Goal: Use online tool/utility: Utilize a website feature to perform a specific function

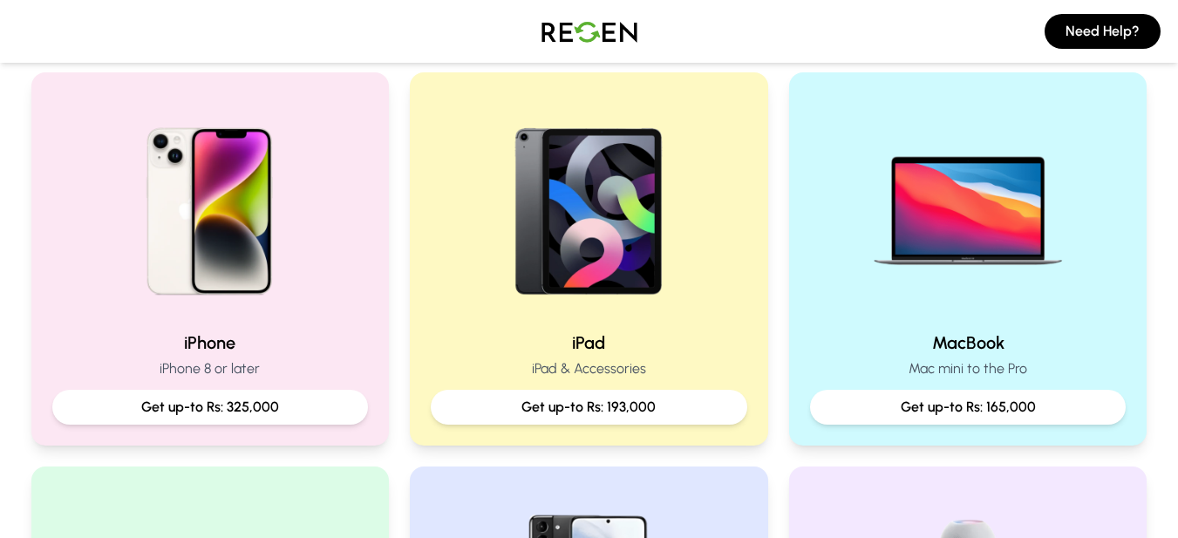
scroll to position [436, 0]
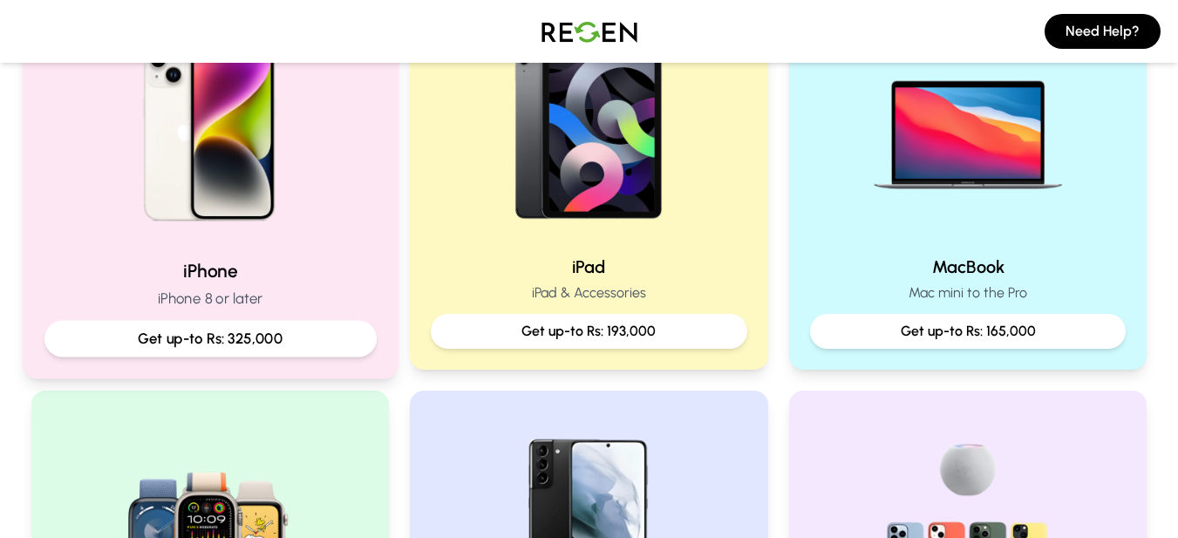
click at [212, 171] on img at bounding box center [209, 127] width 234 height 234
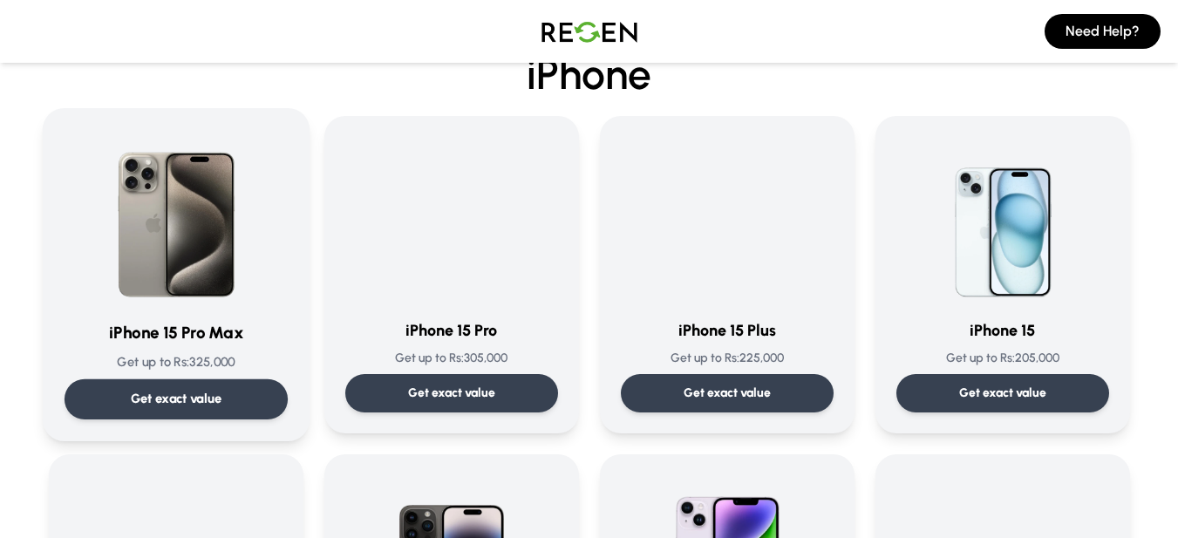
scroll to position [87, 0]
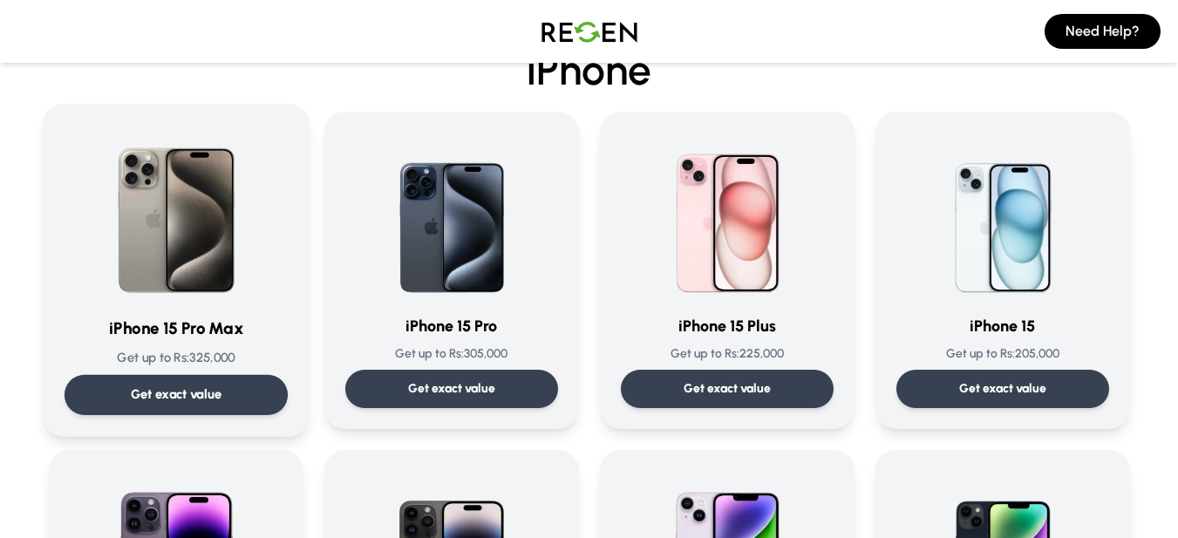
click at [186, 296] on img at bounding box center [176, 214] width 176 height 176
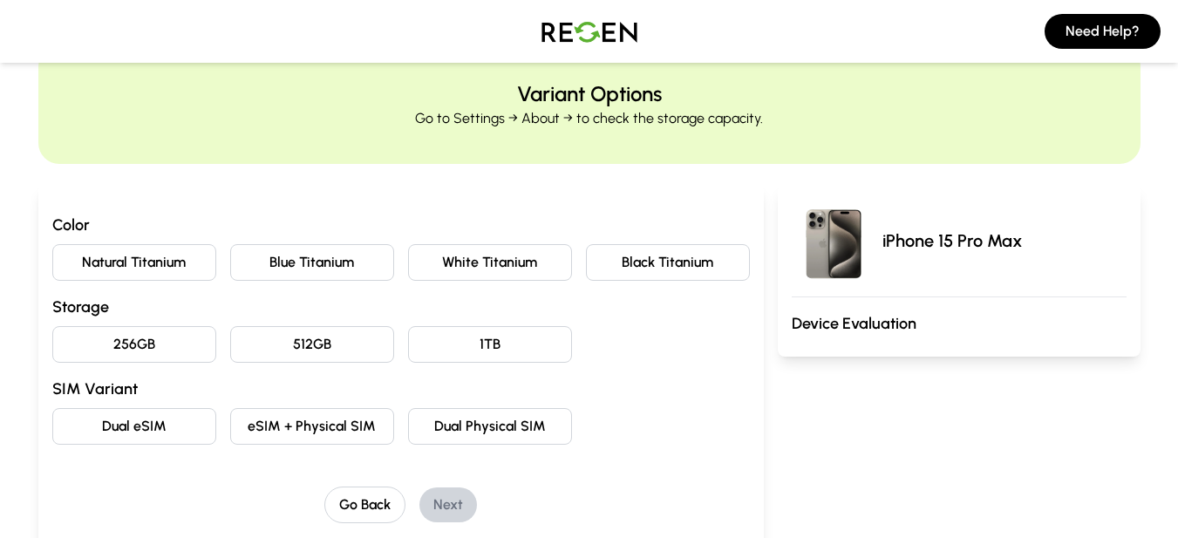
scroll to position [87, 0]
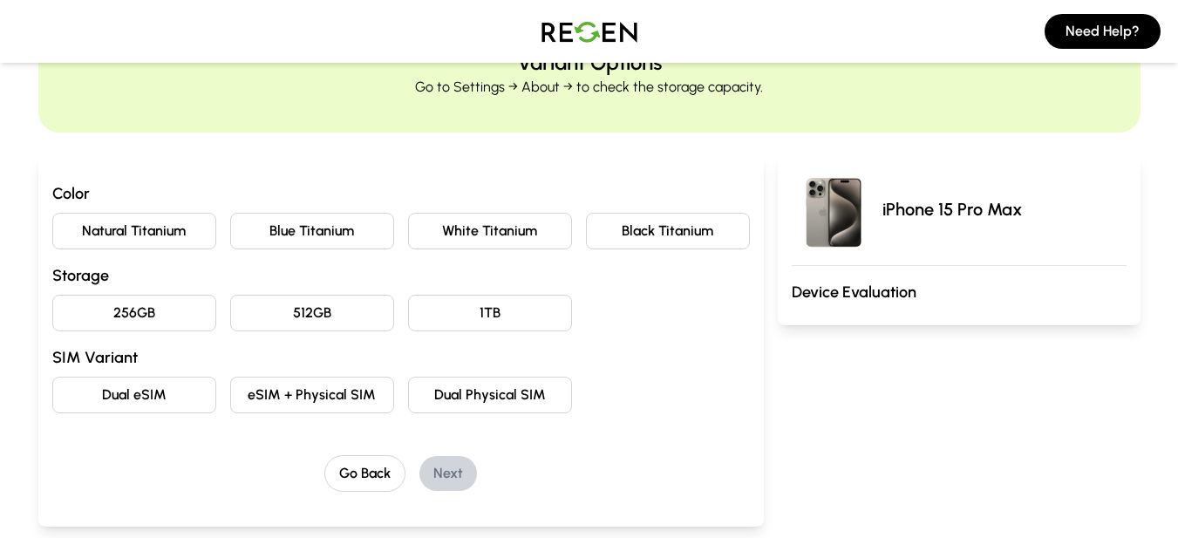
click at [176, 230] on button "Natural Titanium" at bounding box center [134, 231] width 164 height 37
click at [142, 301] on button "256GB" at bounding box center [134, 313] width 164 height 37
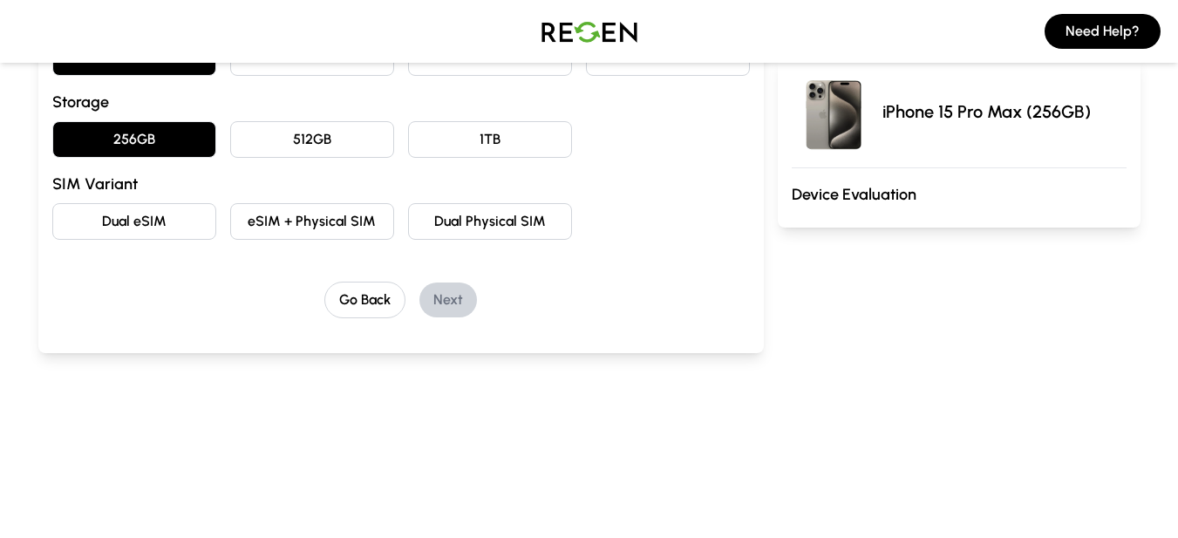
scroll to position [262, 0]
click at [492, 224] on button "Dual Physical SIM" at bounding box center [490, 220] width 164 height 37
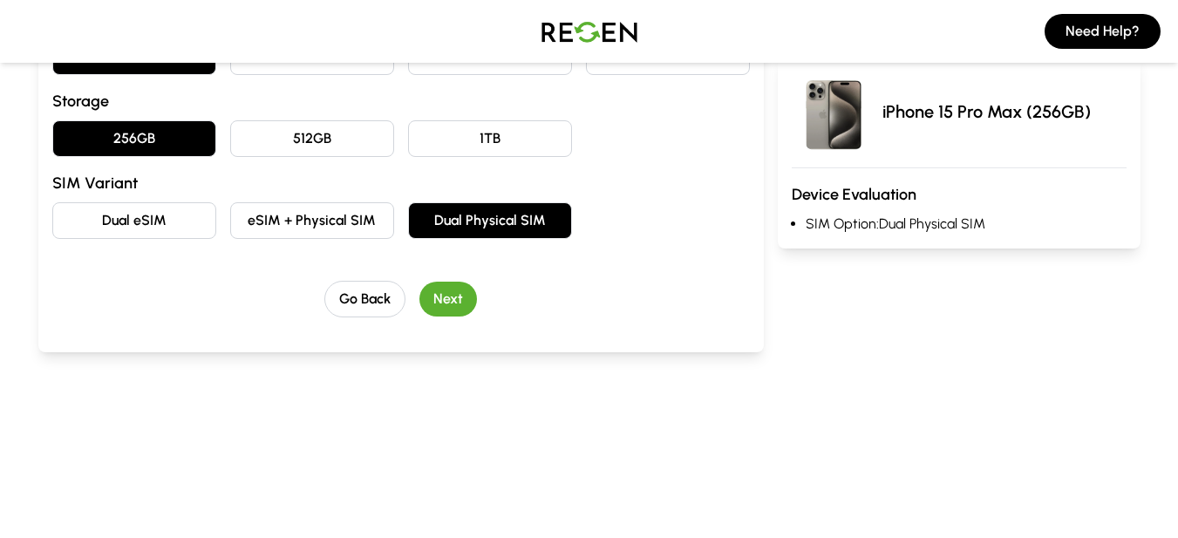
click at [457, 291] on button "Next" at bounding box center [448, 299] width 58 height 35
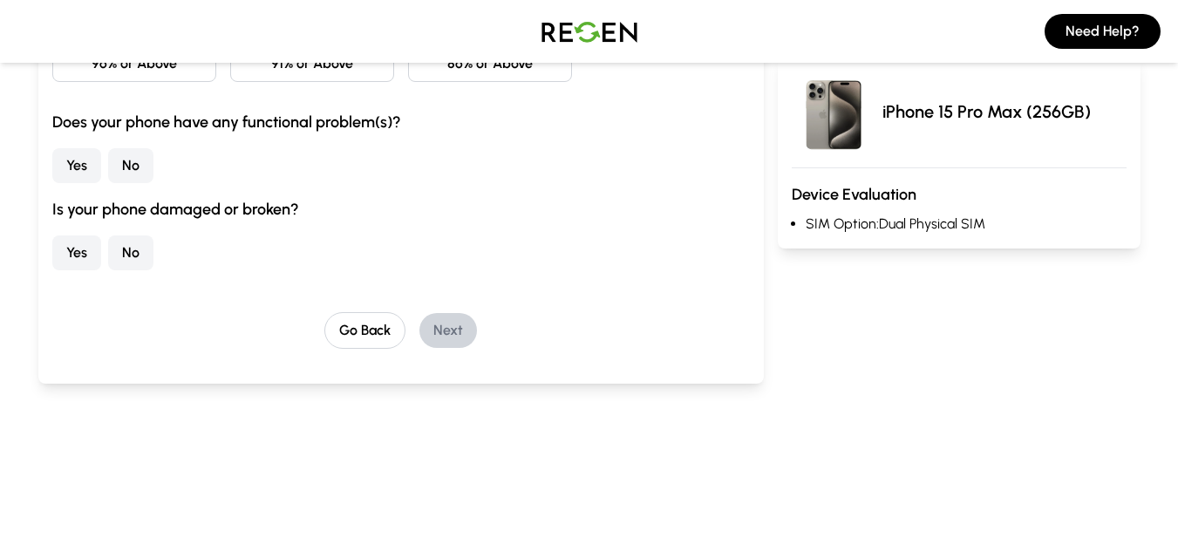
scroll to position [174, 0]
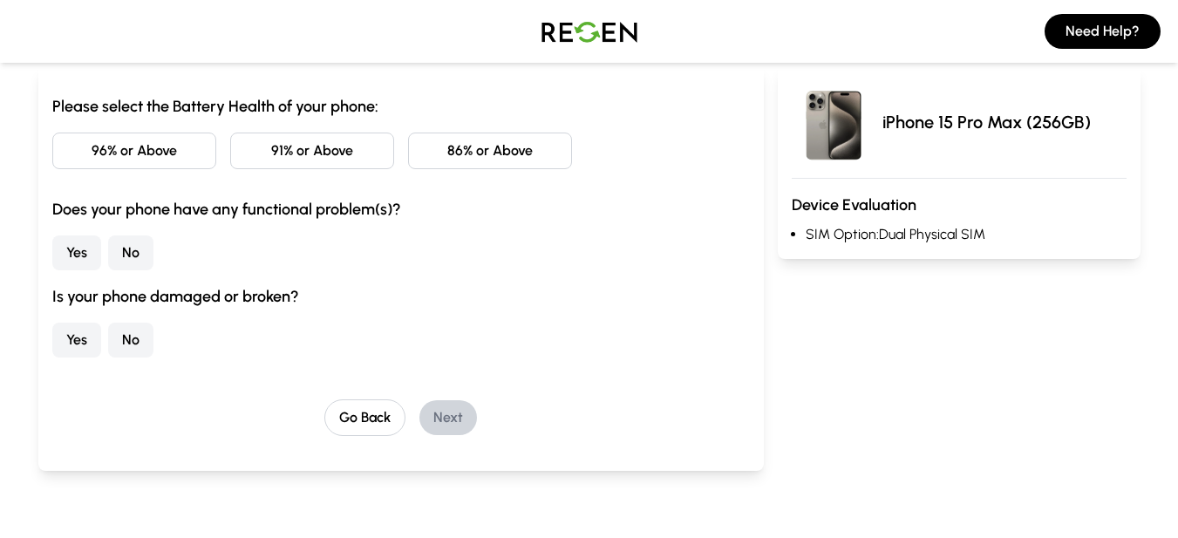
click at [133, 256] on button "No" at bounding box center [130, 252] width 45 height 35
click at [131, 346] on button "No" at bounding box center [130, 340] width 45 height 35
click at [301, 140] on button "91% or Above" at bounding box center [312, 151] width 164 height 37
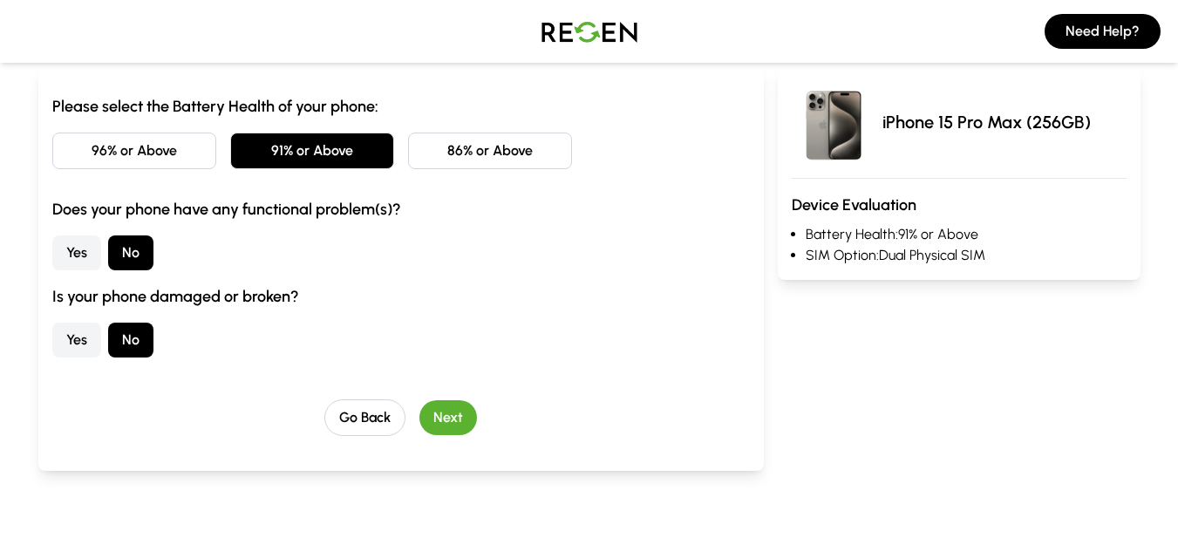
click at [438, 429] on button "Next" at bounding box center [448, 417] width 58 height 35
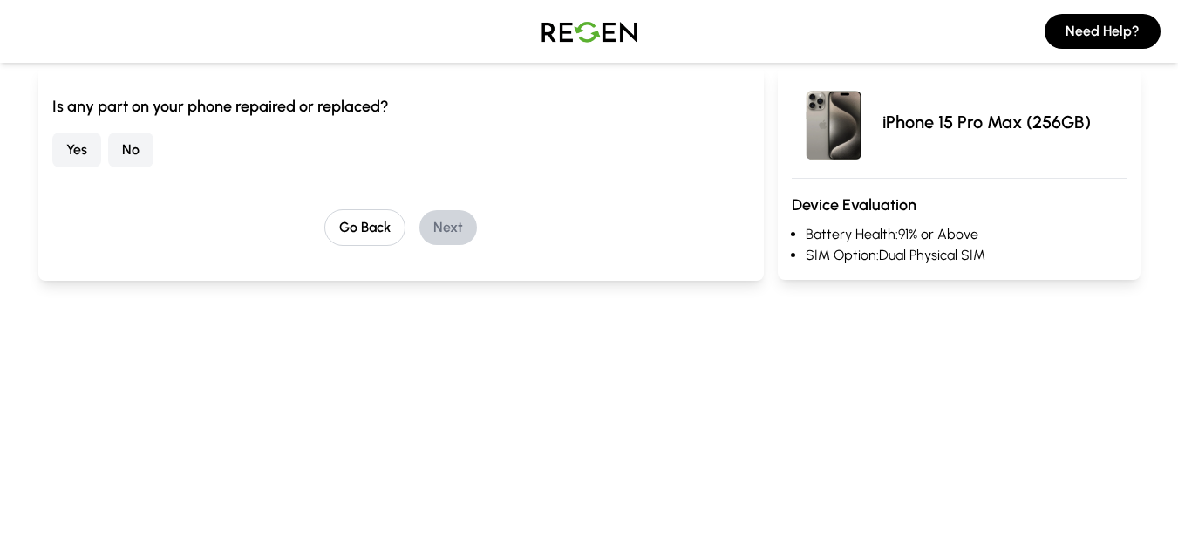
drag, startPoint x: 133, startPoint y: 149, endPoint x: 222, endPoint y: 164, distance: 90.1
click at [133, 148] on button "No" at bounding box center [130, 150] width 45 height 35
click at [441, 231] on button "Next" at bounding box center [448, 227] width 58 height 35
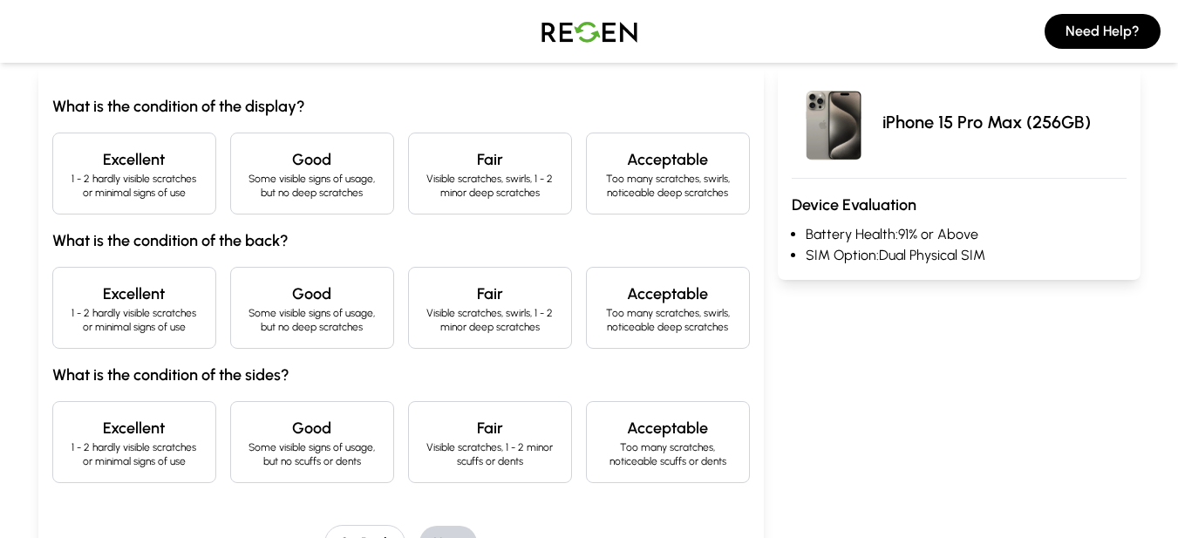
click at [155, 172] on p "1 - 2 hardly visible scratches or minimal signs of use" at bounding box center [134, 186] width 134 height 28
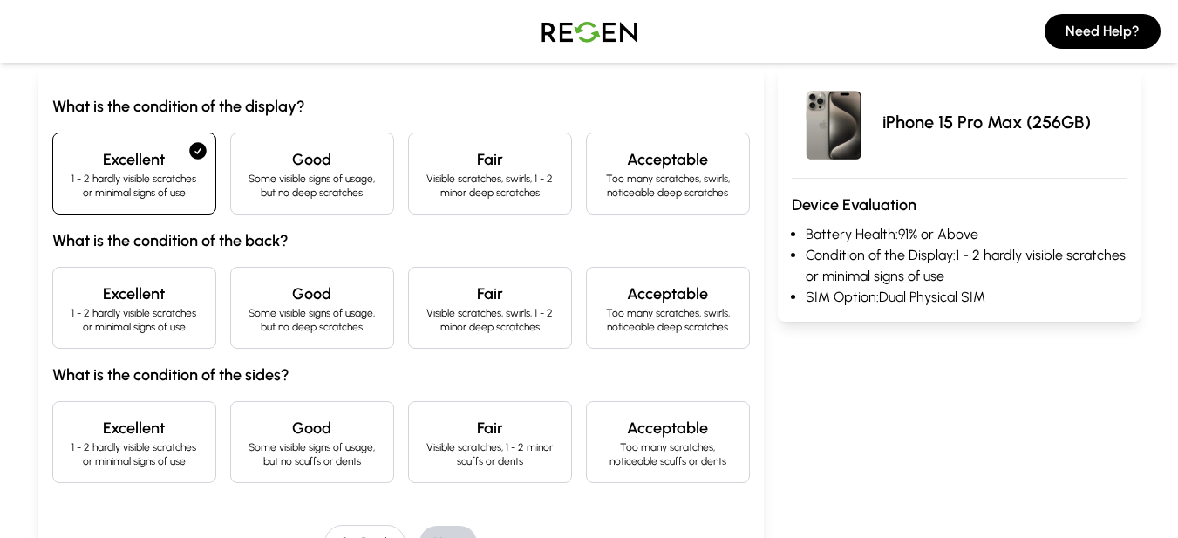
click at [172, 330] on p "1 - 2 hardly visible scratches or minimal signs of use" at bounding box center [134, 320] width 134 height 28
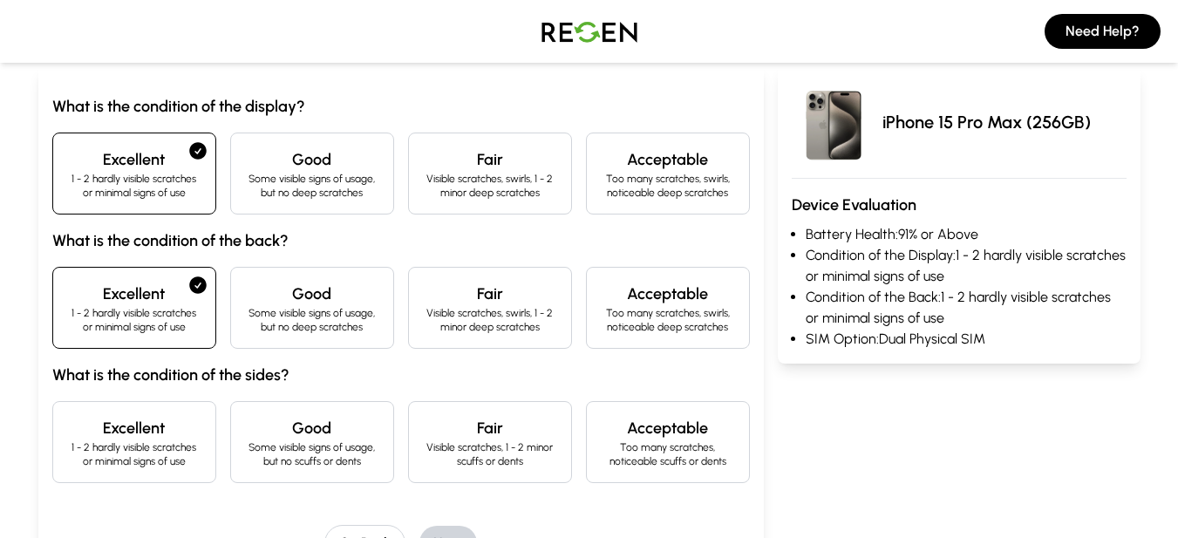
click at [148, 432] on h4 "Excellent" at bounding box center [134, 428] width 134 height 24
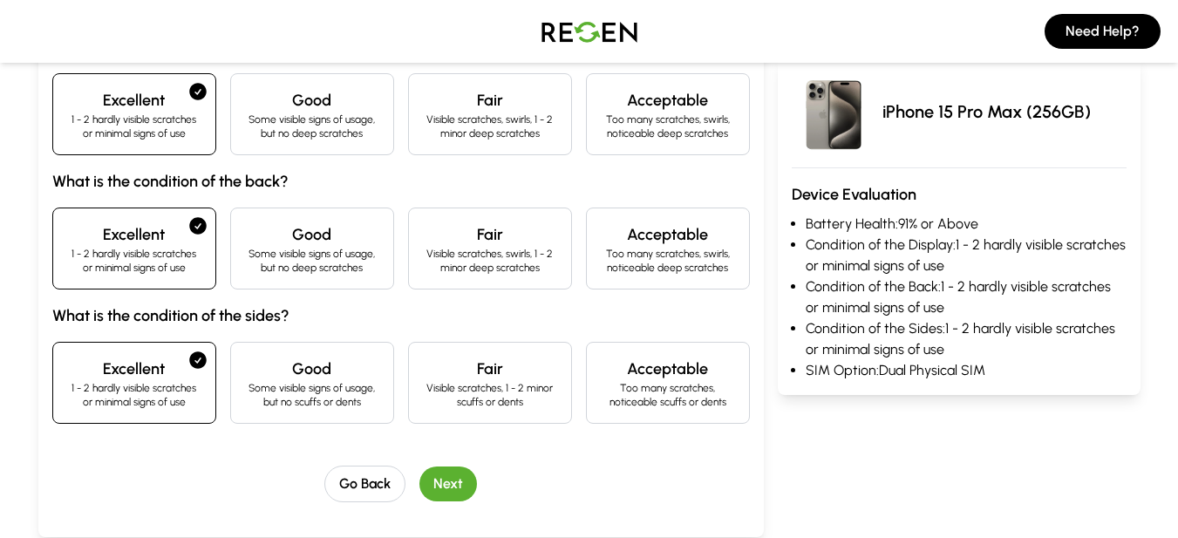
scroll to position [349, 0]
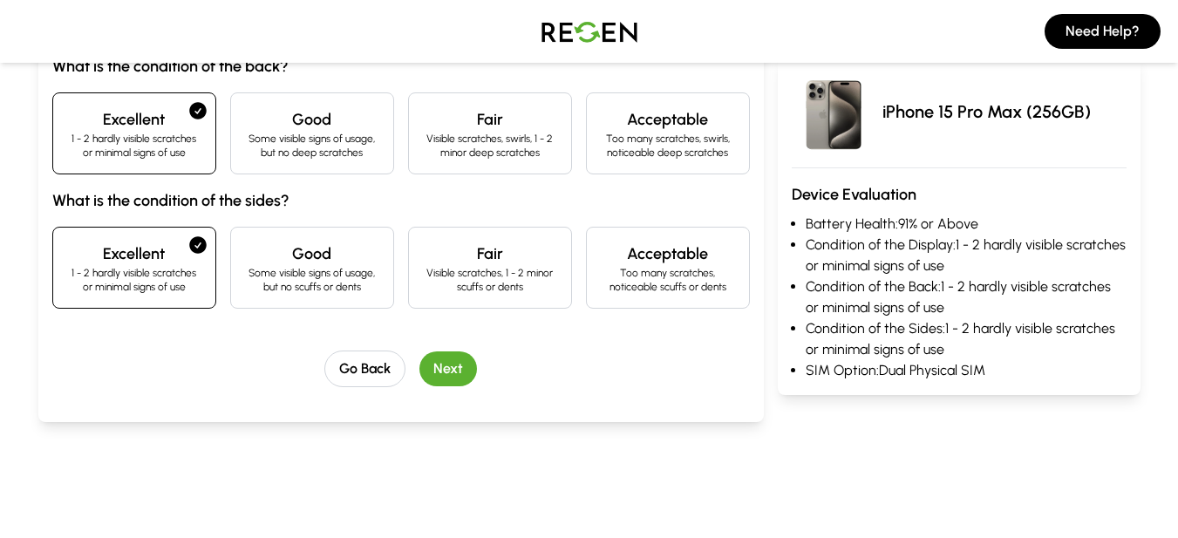
click at [454, 375] on button "Next" at bounding box center [448, 368] width 58 height 35
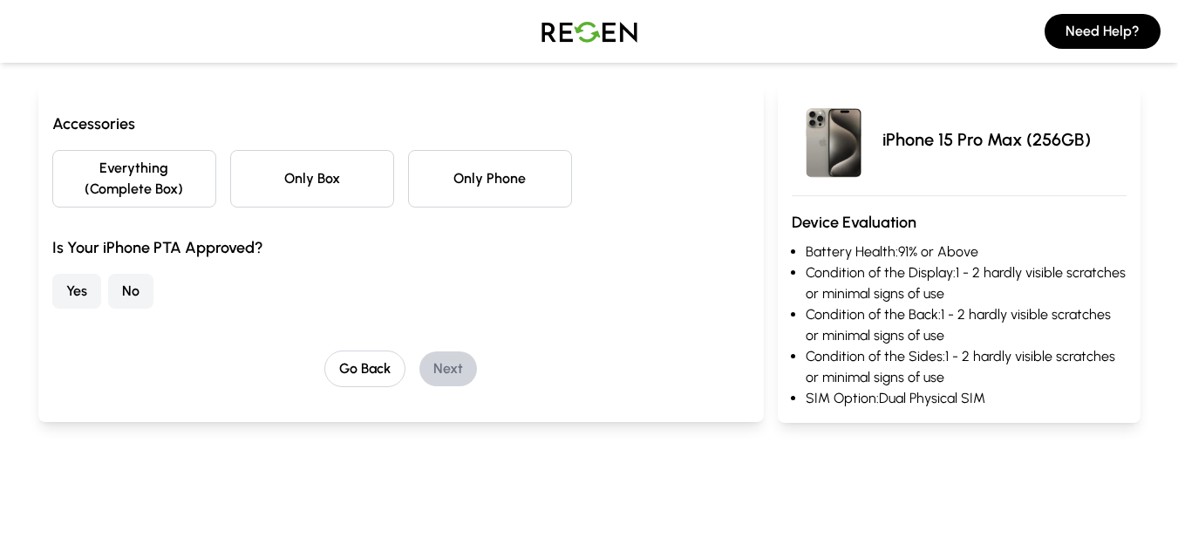
click at [146, 199] on button "Everything (Complete Box)" at bounding box center [134, 179] width 164 height 58
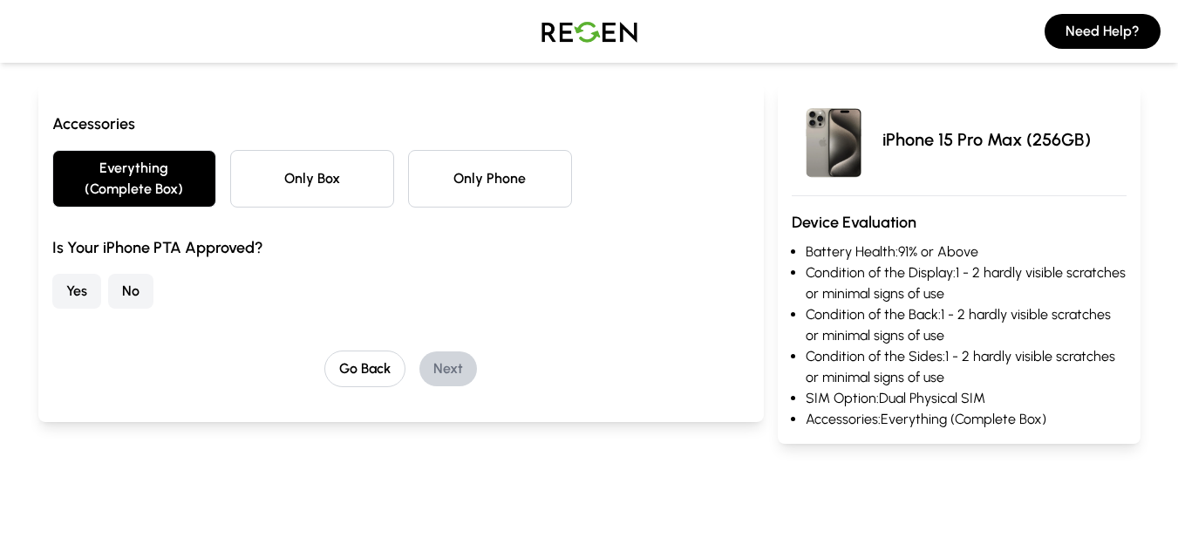
click at [77, 298] on button "Yes" at bounding box center [76, 291] width 49 height 35
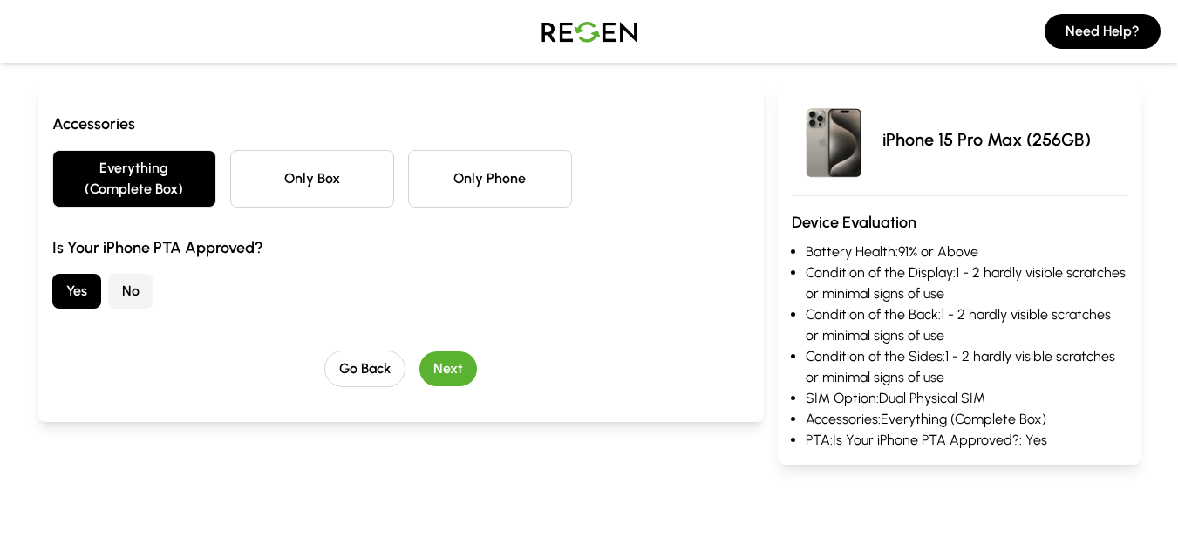
click at [452, 364] on button "Next" at bounding box center [448, 368] width 58 height 35
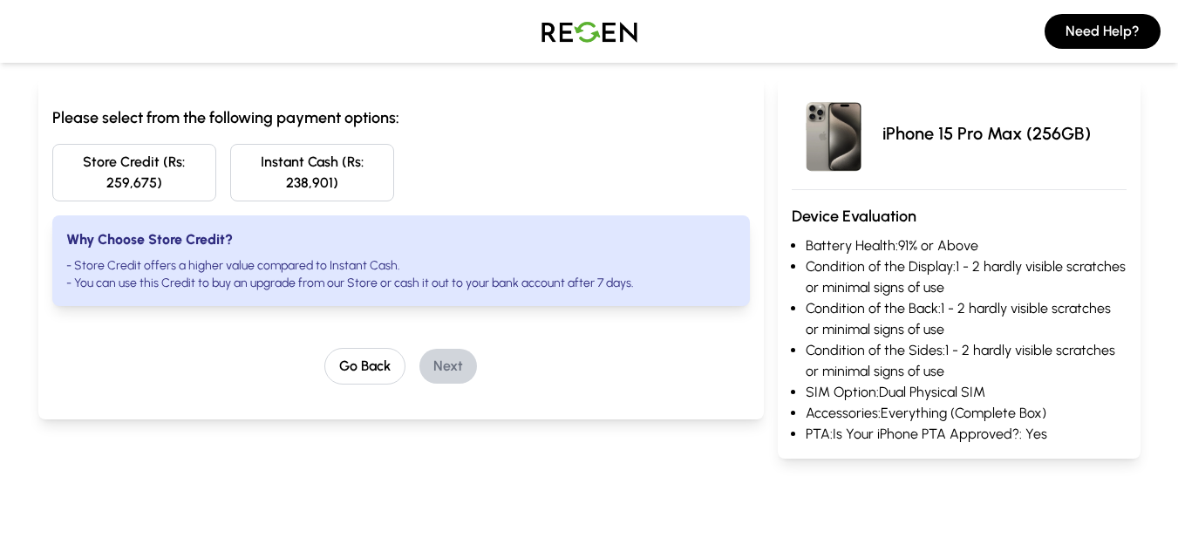
scroll to position [70, 0]
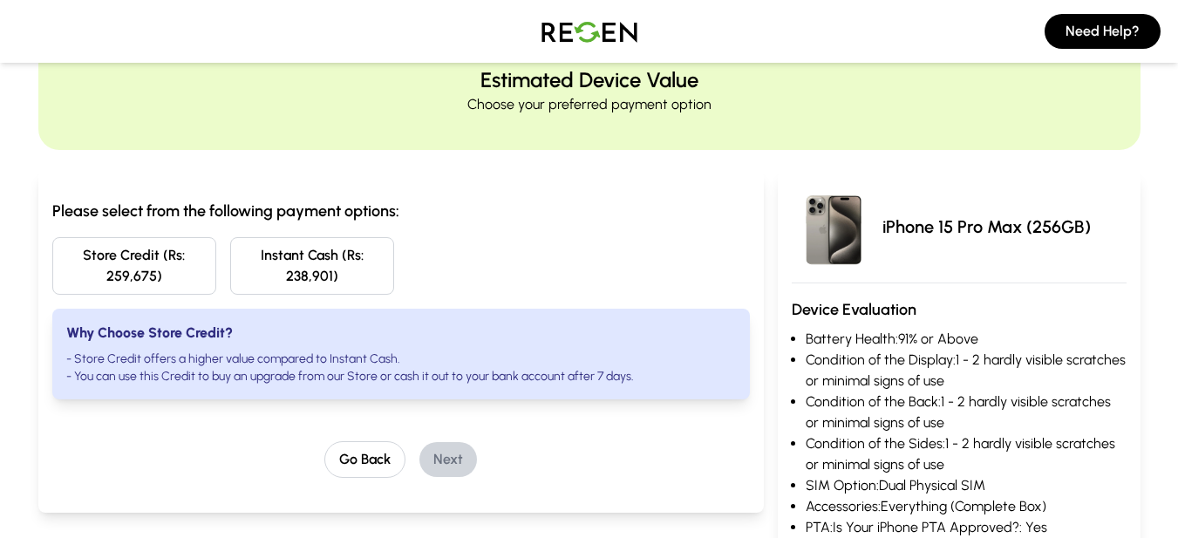
click at [307, 268] on button "Instant Cash (Rs: 238,901)" at bounding box center [312, 266] width 164 height 58
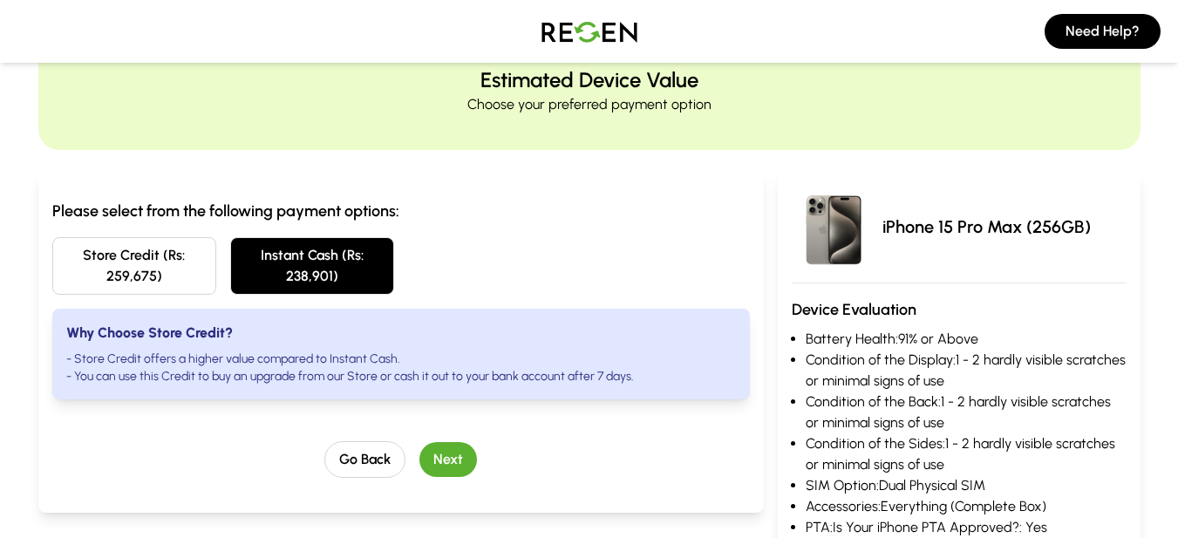
click at [742, 251] on div "Store Credit (Rs: 259,675) Instant Cash (Rs: 238,901)" at bounding box center [400, 266] width 697 height 58
